Goal: Communication & Community: Answer question/provide support

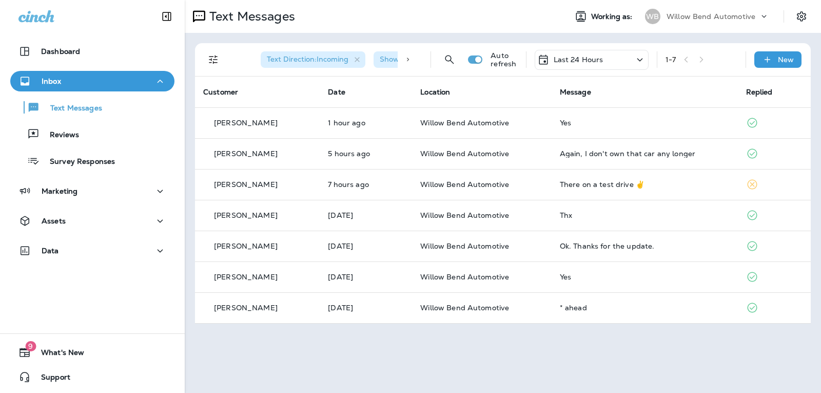
click at [579, 59] on p "Last 24 Hours" at bounding box center [579, 59] width 50 height 8
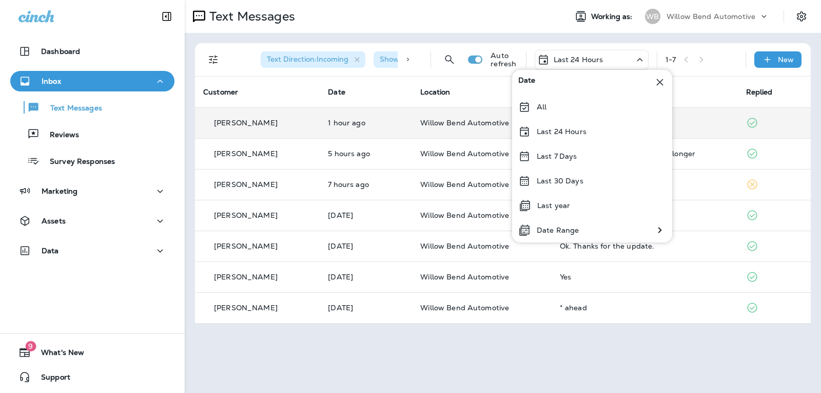
click at [580, 129] on p "Last 24 Hours" at bounding box center [562, 131] width 50 height 8
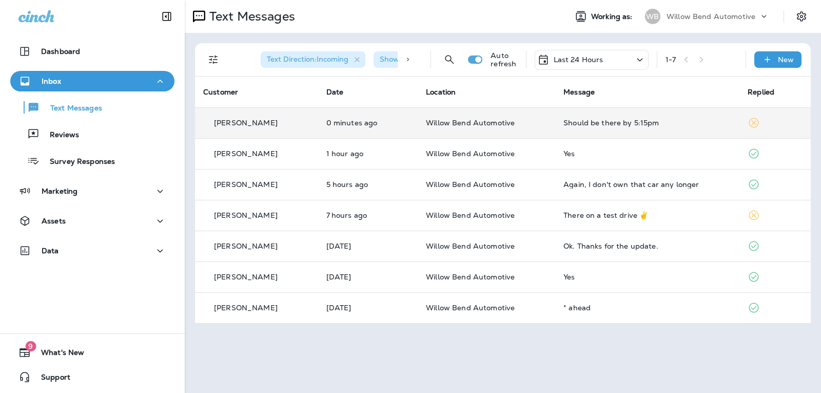
click at [650, 119] on div "Should be there by 5:15pm" at bounding box center [648, 123] width 168 height 8
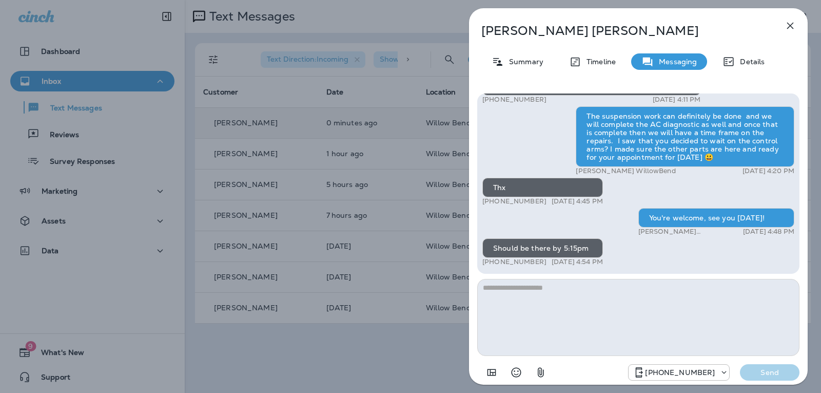
click at [543, 295] on textarea at bounding box center [638, 317] width 322 height 77
type textarea "*"
type textarea "**********"
click at [772, 374] on div "[PHONE_NUMBER] Send" at bounding box center [638, 369] width 322 height 27
click at [772, 374] on p "Send" at bounding box center [769, 372] width 43 height 9
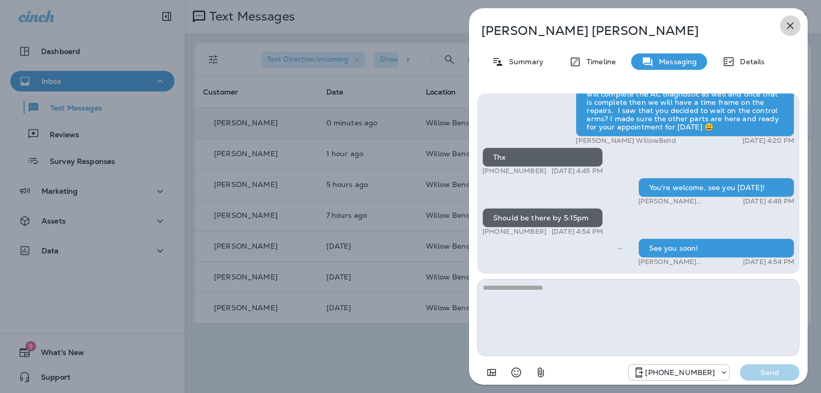
click at [788, 21] on icon "button" at bounding box center [790, 26] width 12 height 12
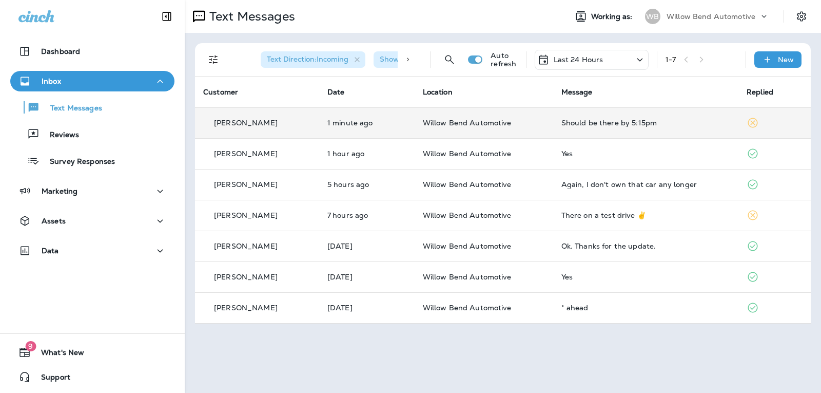
click at [571, 62] on p "Last 24 Hours" at bounding box center [579, 59] width 50 height 8
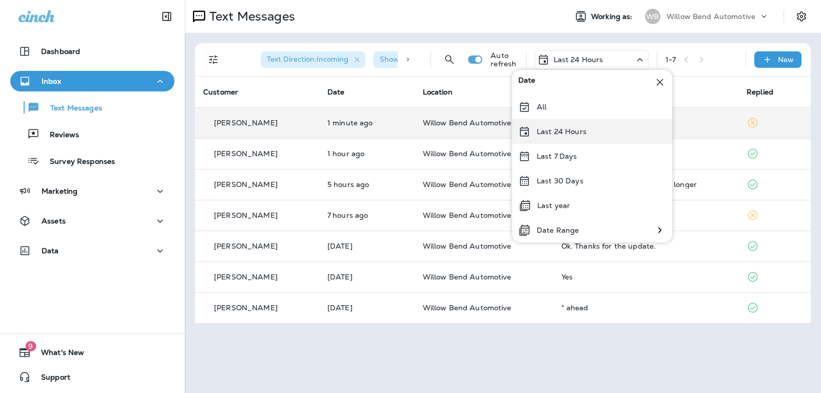
click at [597, 132] on div "Last 24 Hours" at bounding box center [592, 131] width 160 height 25
